Goal: Task Accomplishment & Management: Use online tool/utility

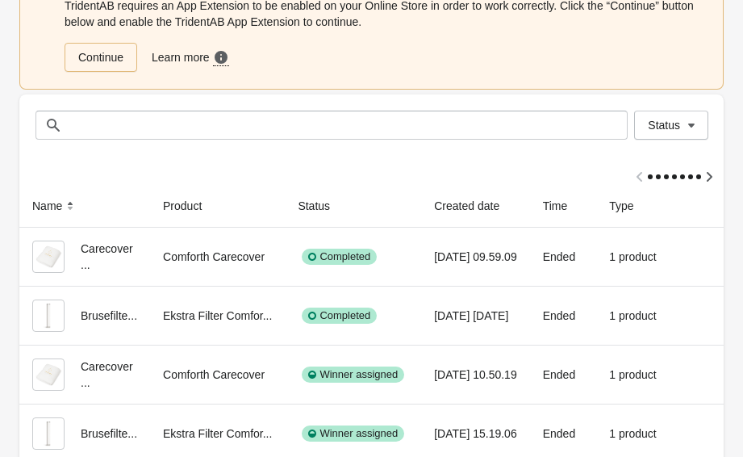
scroll to position [291, 0]
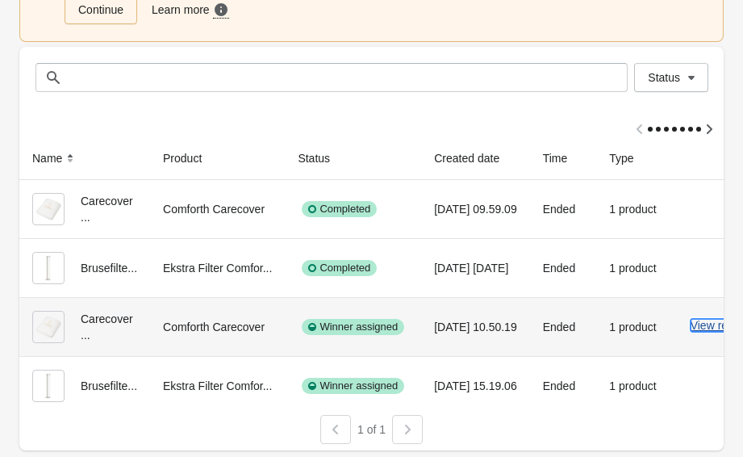
click at [707, 319] on button "View results" at bounding box center [721, 325] width 61 height 13
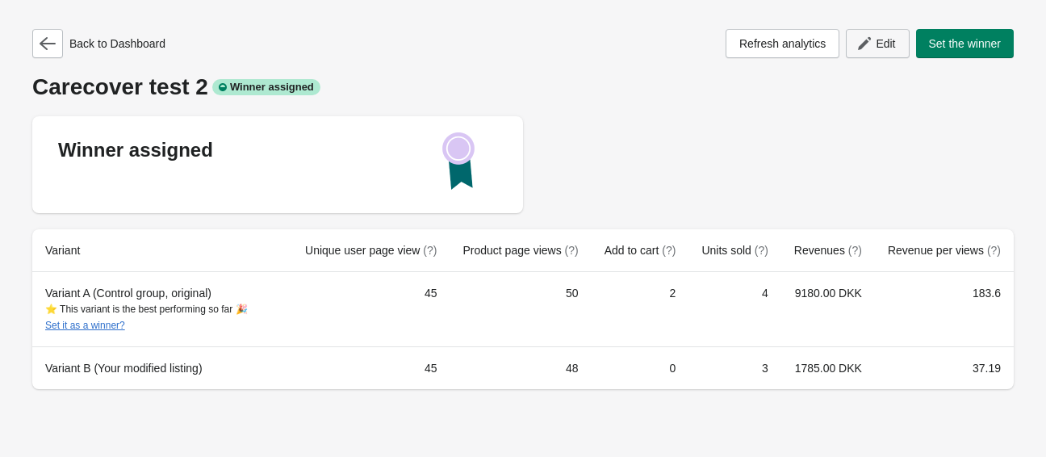
click at [755, 45] on span "Edit" at bounding box center [885, 43] width 19 height 13
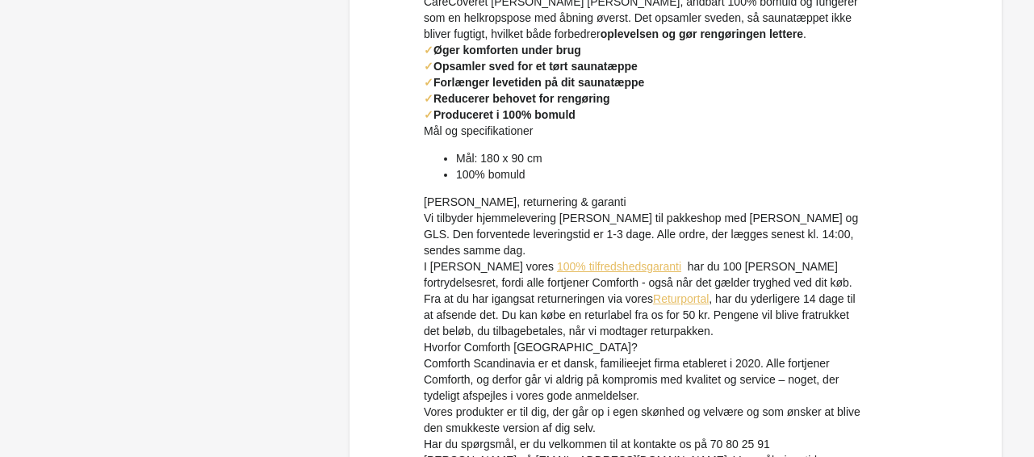
scroll to position [463, 0]
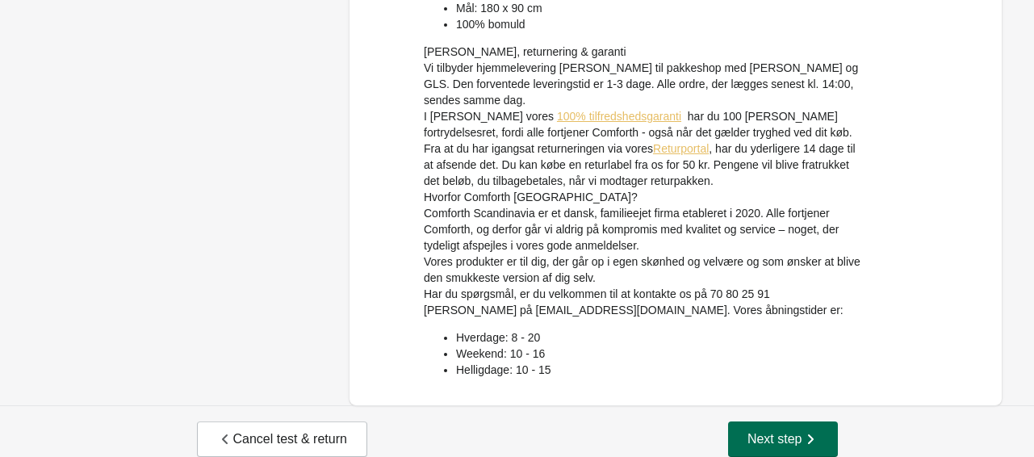
click at [747, 431] on span "Next step" at bounding box center [782, 439] width 71 height 16
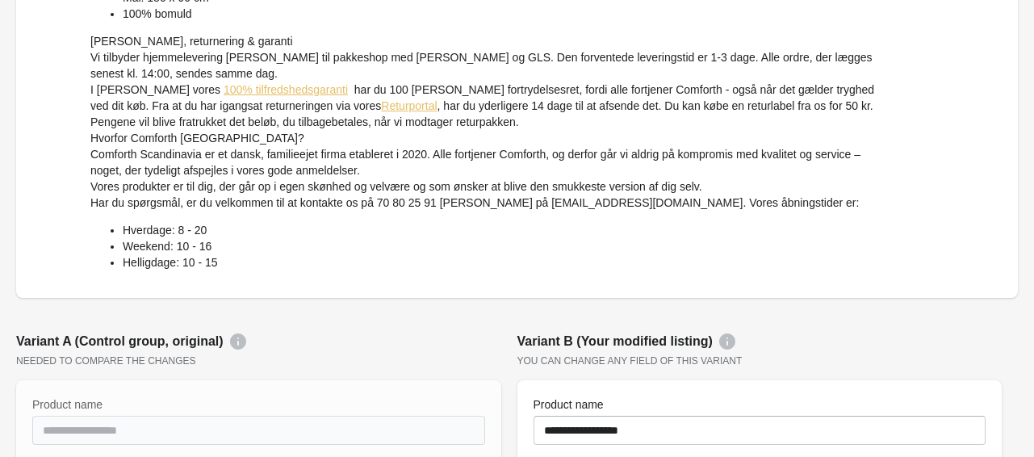
scroll to position [0, 0]
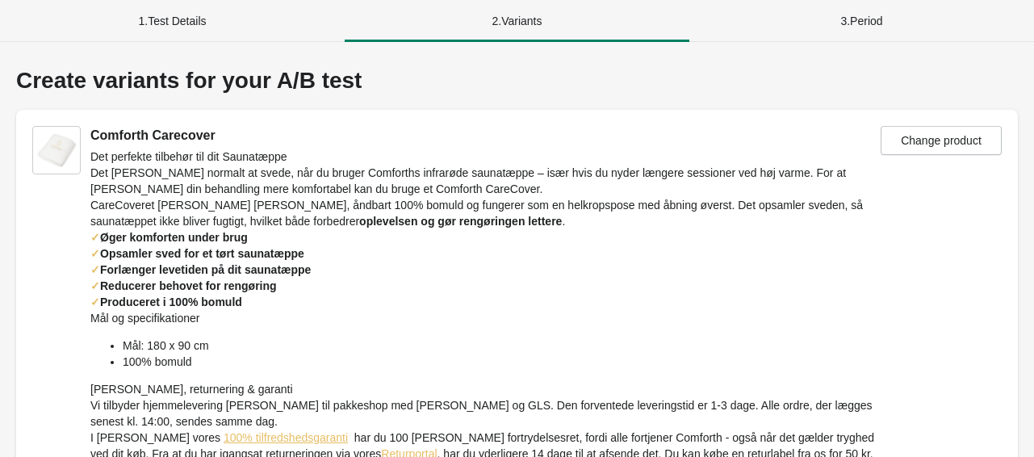
click at [184, 17] on div "1 . Test Details" at bounding box center [172, 21] width 345 height 42
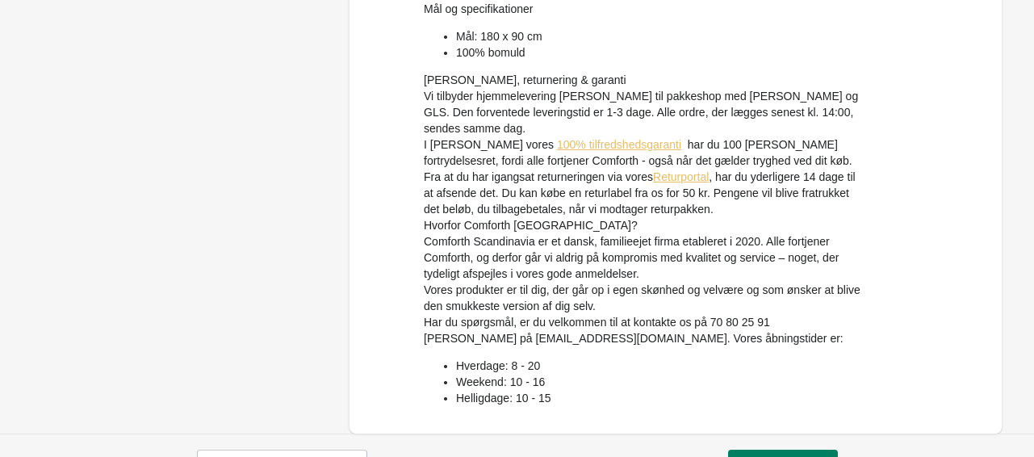
scroll to position [463, 0]
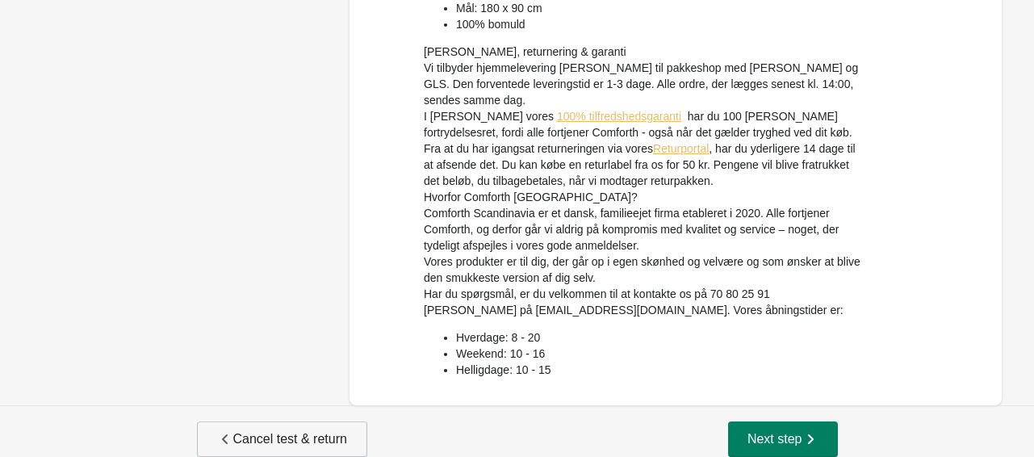
click at [256, 431] on span "Cancel test & return" at bounding box center [282, 439] width 130 height 16
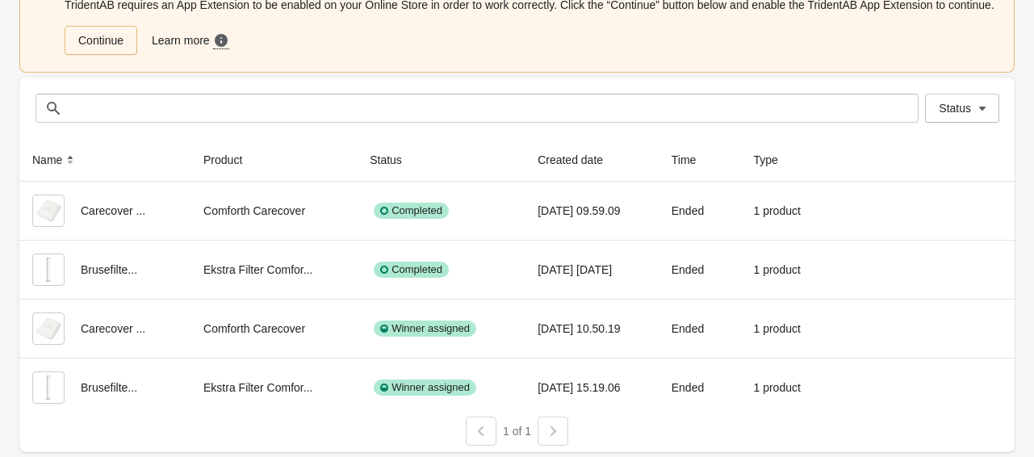
scroll to position [217, 0]
